Goal: Task Accomplishment & Management: Complete application form

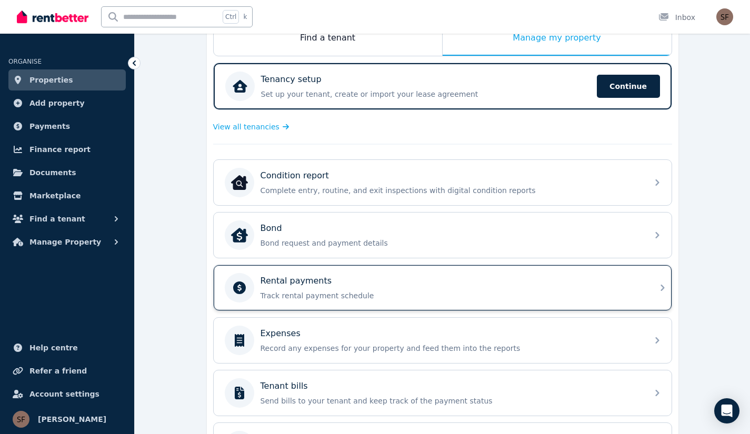
click at [355, 291] on p "Track rental payment schedule" at bounding box center [451, 296] width 381 height 11
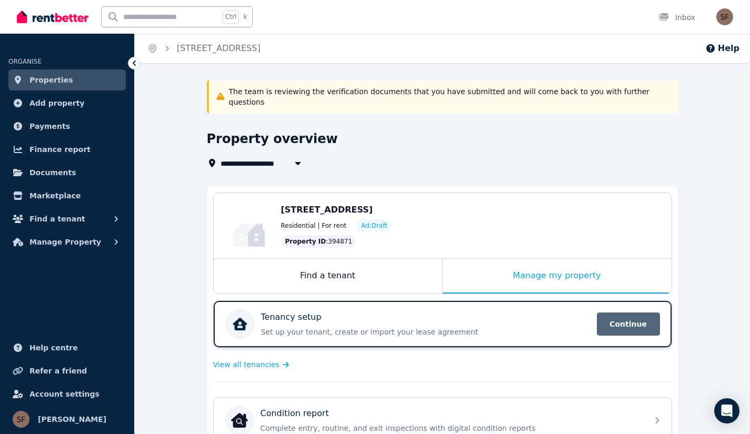
click at [605, 315] on span "Continue" at bounding box center [628, 324] width 63 height 23
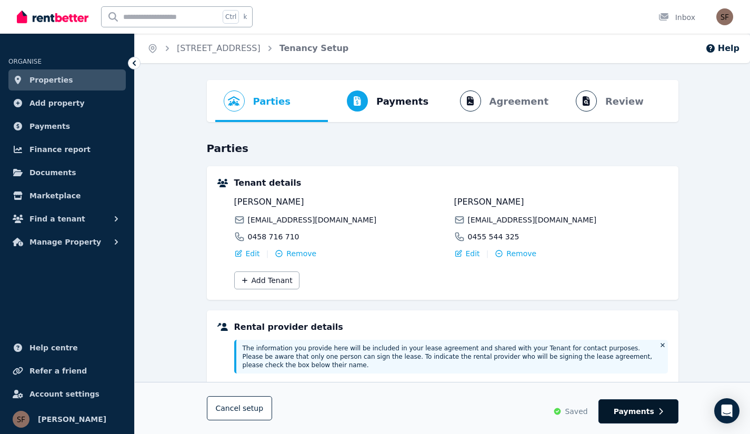
click at [622, 413] on span "Payments" at bounding box center [634, 411] width 41 height 11
select select "**********"
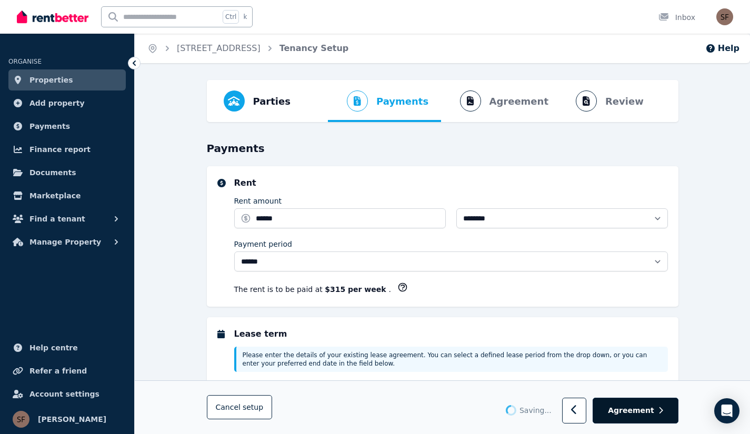
select select "**********"
click at [632, 411] on span "Agreement" at bounding box center [631, 411] width 46 height 11
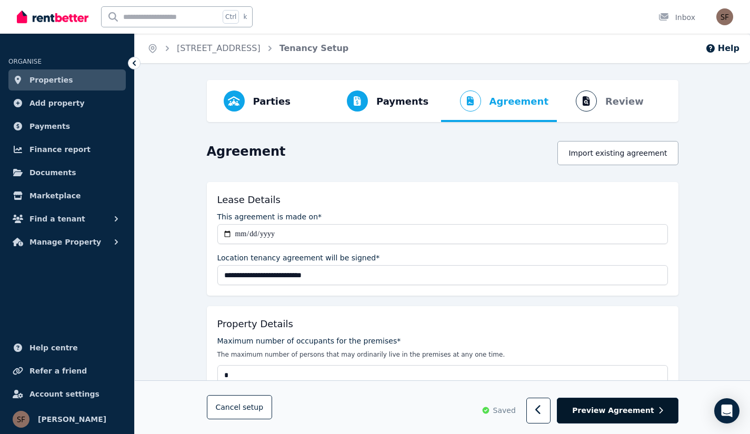
click at [630, 412] on span "Preview Agreement" at bounding box center [613, 411] width 82 height 11
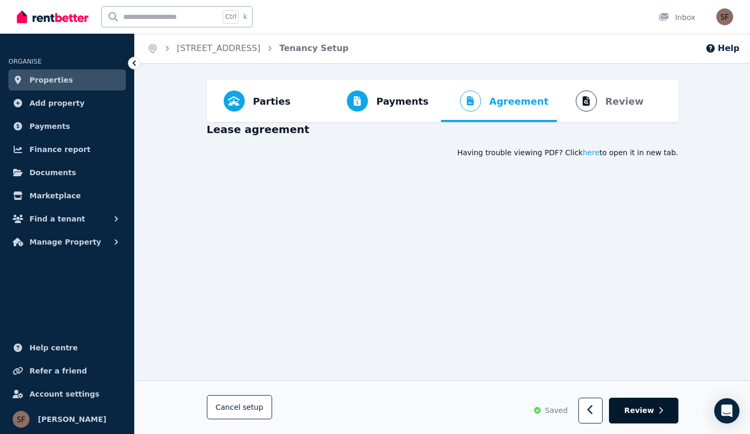
click at [643, 413] on span "Review" at bounding box center [639, 411] width 30 height 11
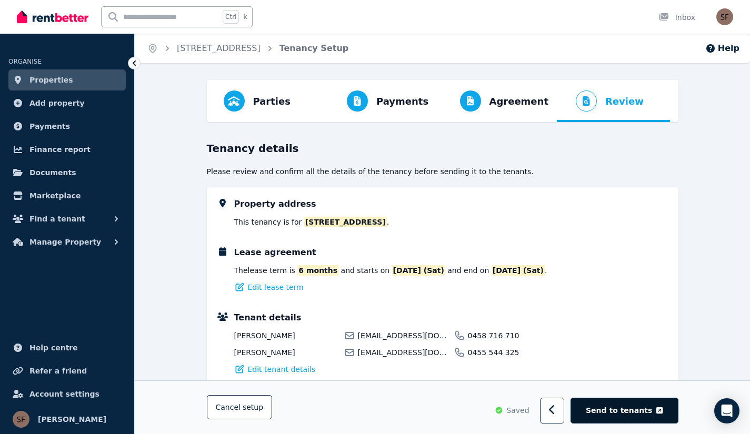
click at [643, 406] on span "Send to tenants" at bounding box center [619, 411] width 66 height 11
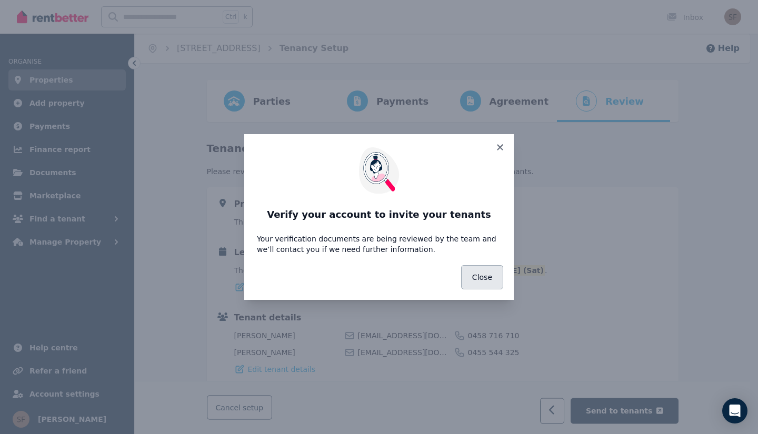
click at [483, 278] on button "Close" at bounding box center [482, 277] width 42 height 24
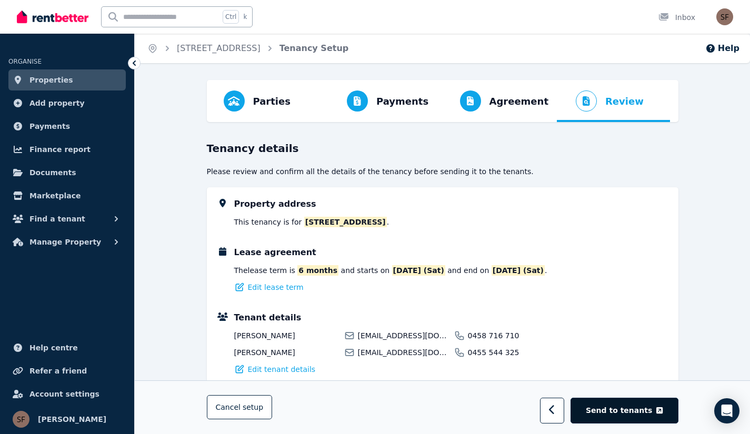
click at [634, 406] on span "Send to tenants" at bounding box center [619, 411] width 66 height 11
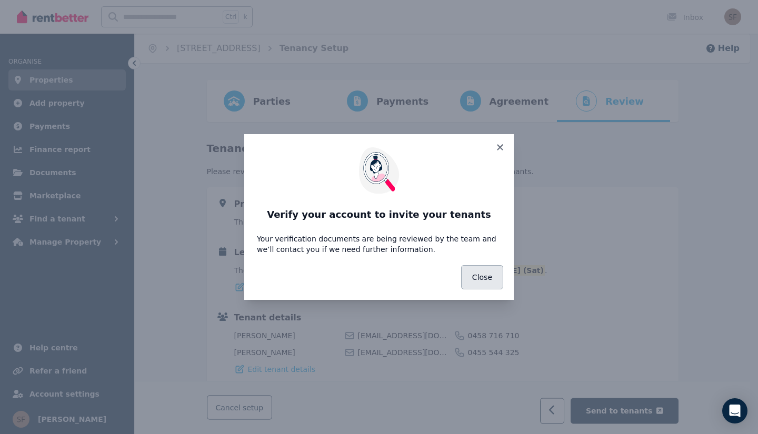
click at [480, 278] on button "Close" at bounding box center [482, 277] width 42 height 24
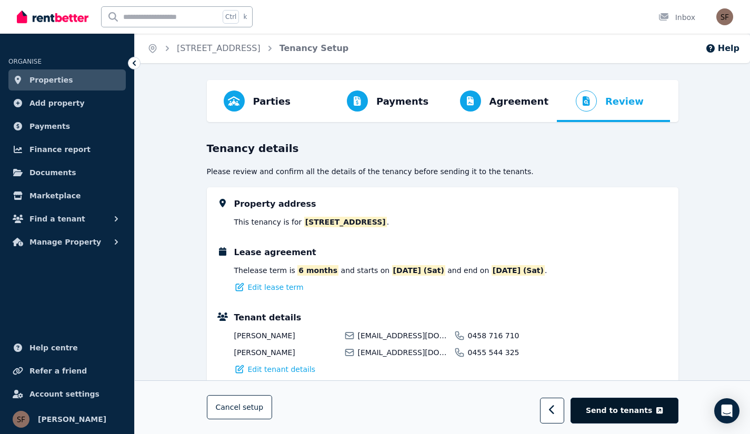
click at [631, 412] on span "Send to tenants" at bounding box center [619, 411] width 66 height 11
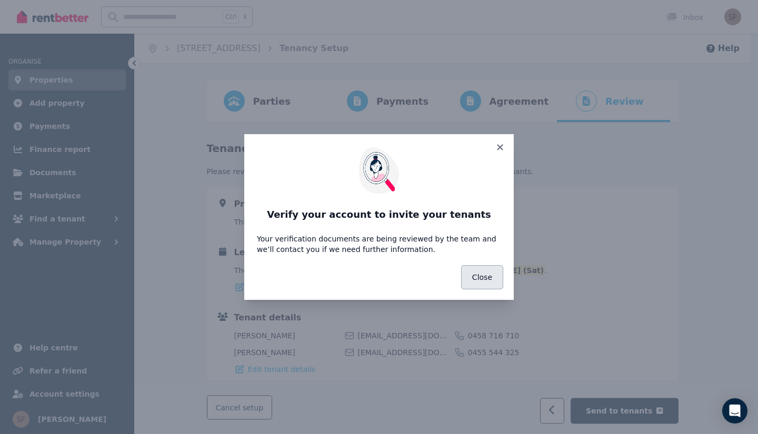
click at [489, 276] on button "Close" at bounding box center [482, 277] width 42 height 24
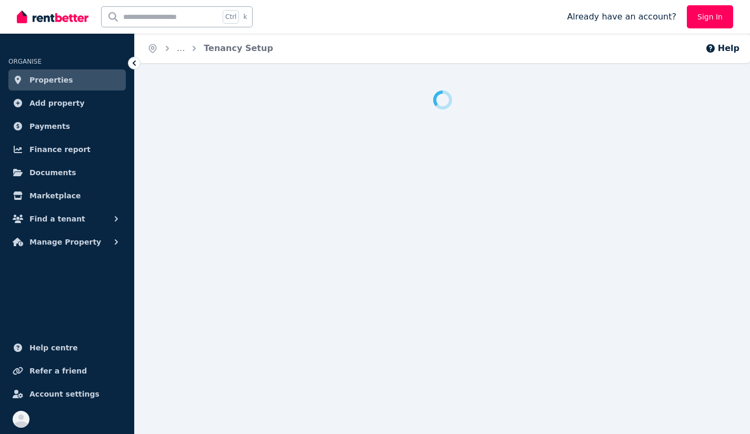
click at [717, 15] on link "Sign In" at bounding box center [710, 16] width 46 height 23
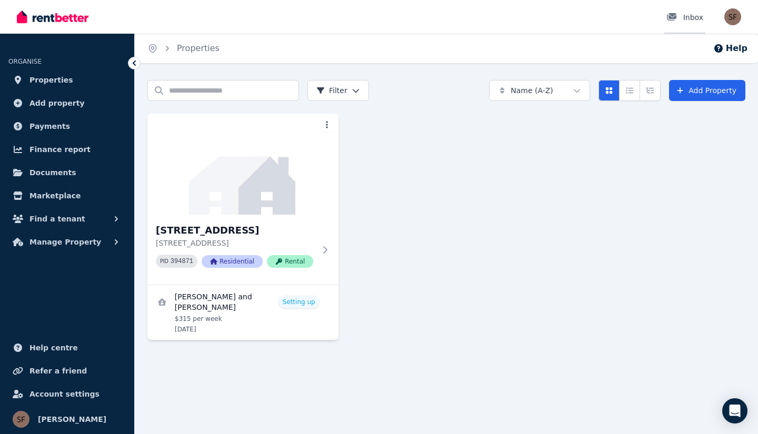
click at [681, 21] on div at bounding box center [674, 17] width 17 height 11
click at [294, 192] on img at bounding box center [243, 164] width 201 height 106
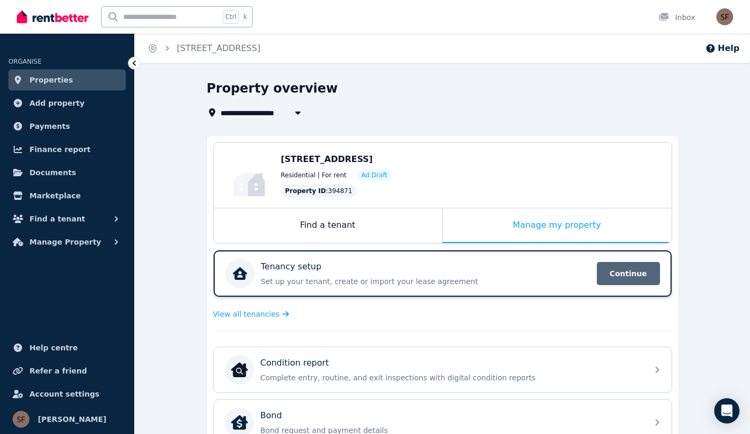
click at [634, 276] on span "Continue" at bounding box center [628, 273] width 63 height 23
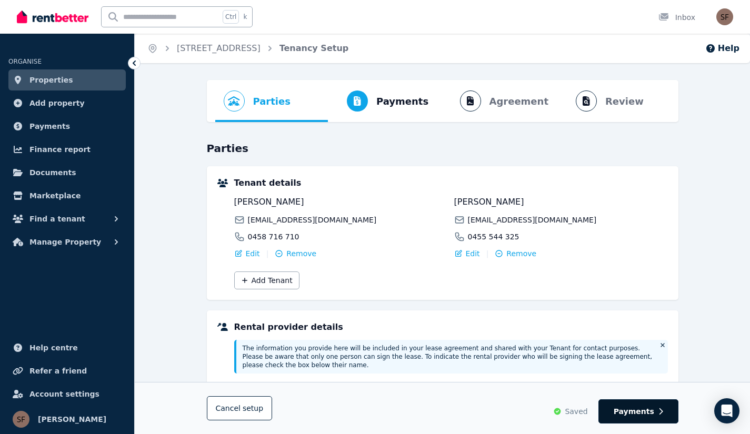
click at [633, 419] on button "Payments" at bounding box center [638, 411] width 80 height 24
select select "**********"
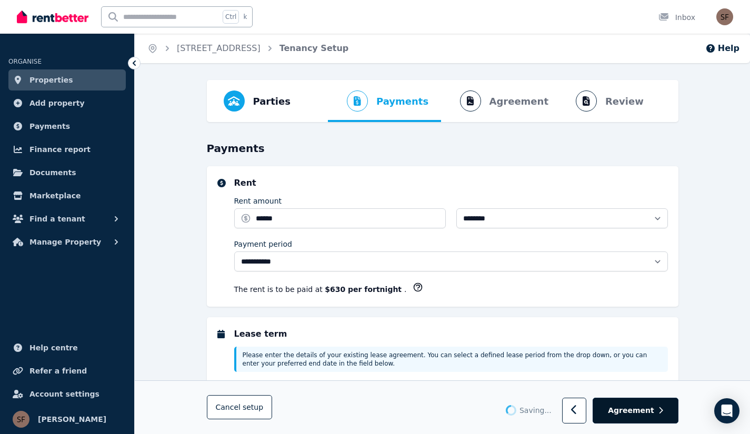
click at [635, 416] on button "Agreement" at bounding box center [635, 411] width 85 height 26
select select "**********"
click at [637, 413] on span "Agreement" at bounding box center [631, 411] width 46 height 11
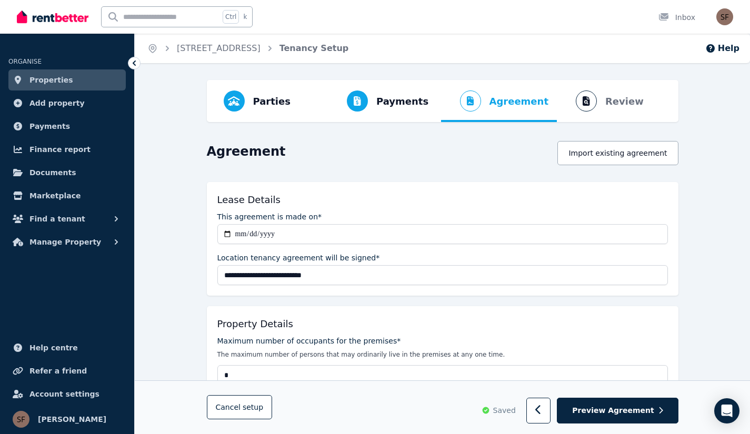
click at [637, 413] on span "Preview Agreement" at bounding box center [613, 411] width 82 height 11
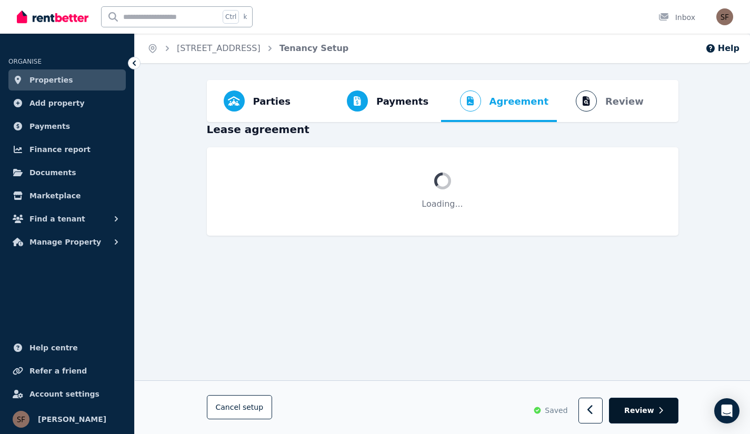
click at [649, 410] on span "Review" at bounding box center [639, 411] width 30 height 11
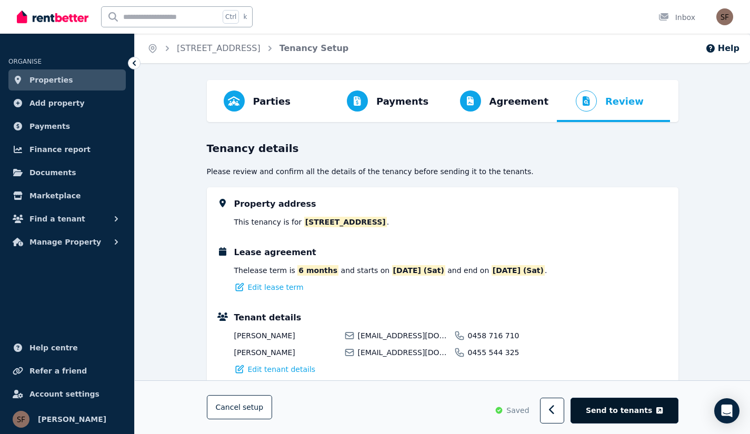
click at [646, 412] on span "Send to tenants" at bounding box center [619, 411] width 66 height 11
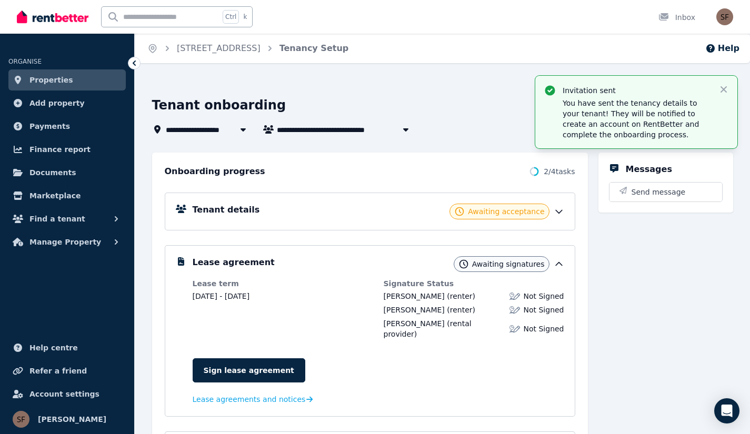
scroll to position [123, 0]
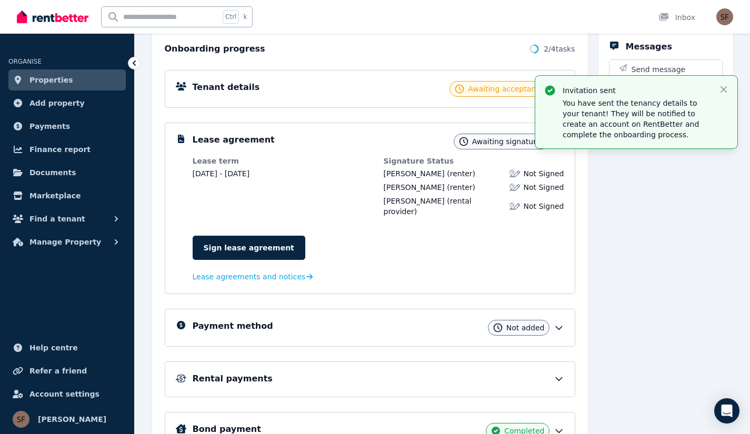
click at [444, 320] on div "Payment method Not added" at bounding box center [379, 328] width 372 height 16
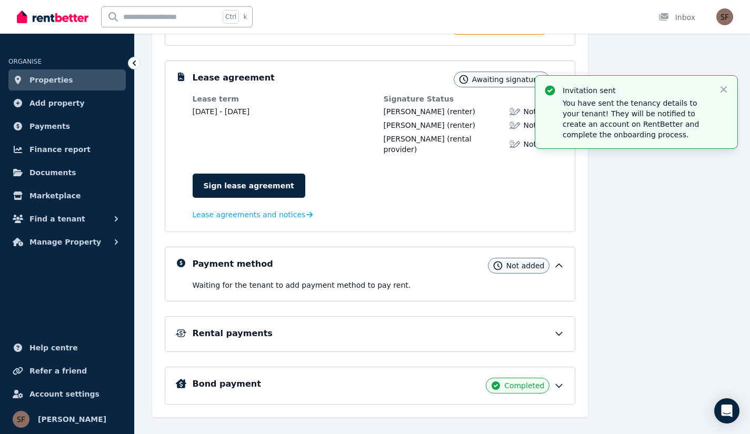
scroll to position [193, 0]
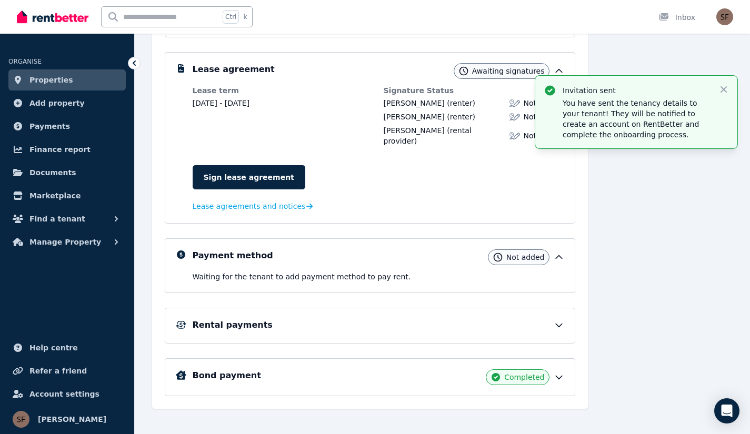
click at [437, 319] on div "Rental payments" at bounding box center [379, 325] width 372 height 13
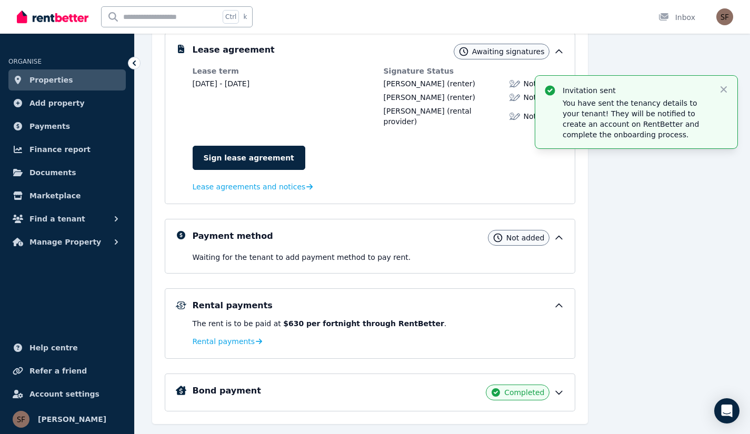
scroll to position [228, 0]
